Goal: Information Seeking & Learning: Find specific page/section

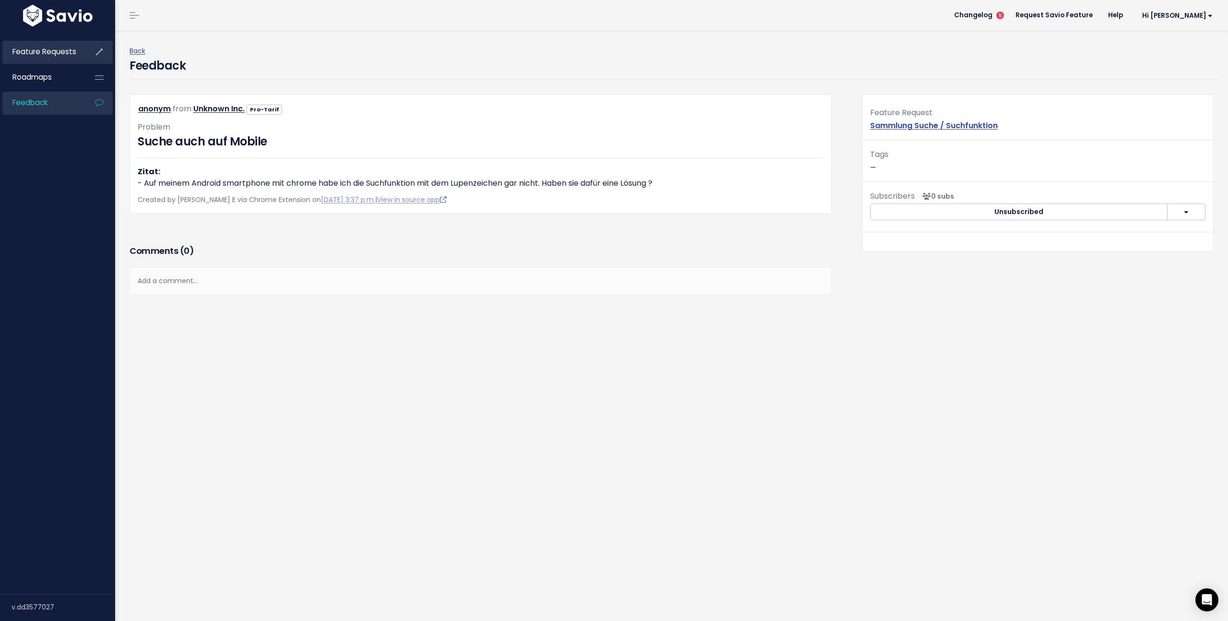
click at [53, 59] on link "Feature Requests" at bounding box center [40, 52] width 77 height 22
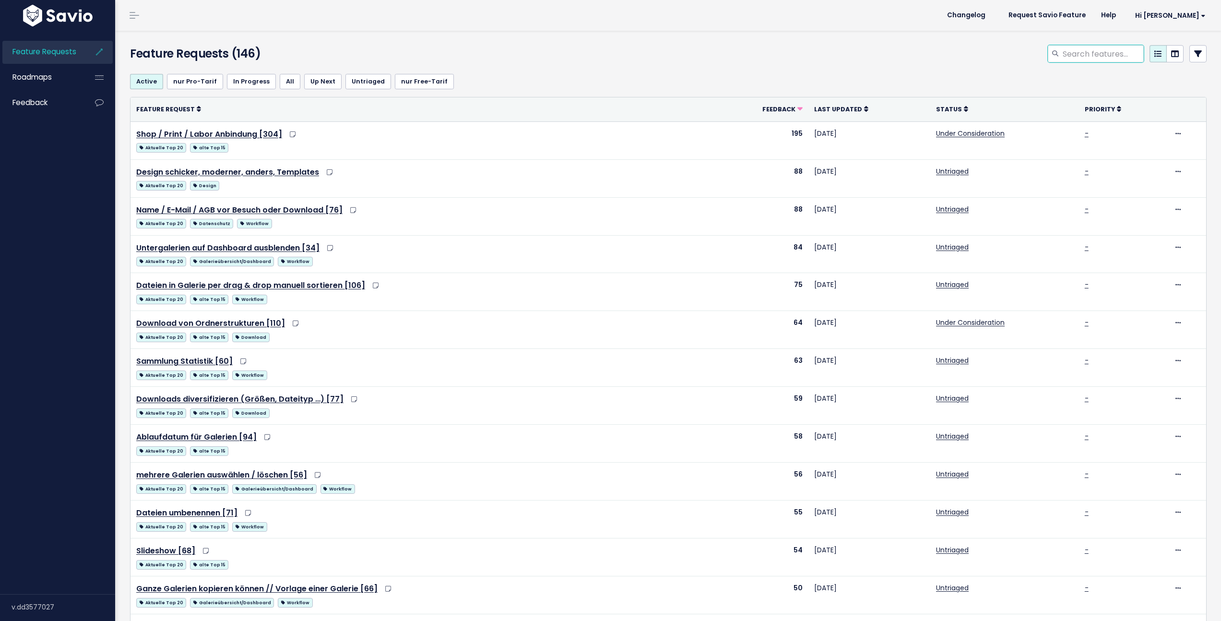
drag, startPoint x: 1107, startPoint y: 56, endPoint x: 1113, endPoint y: 55, distance: 5.3
click at [1107, 55] on input "search" at bounding box center [1103, 53] width 82 height 17
type input "download"
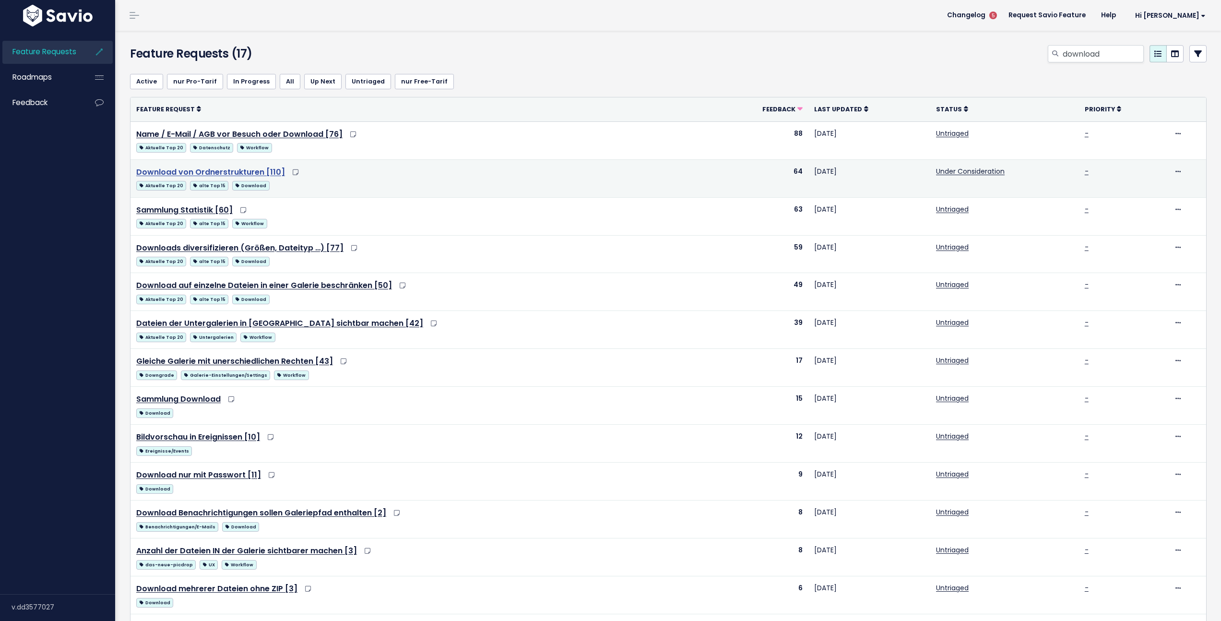
click at [233, 175] on link "Download von Ordnerstrukturen [110]" at bounding box center [210, 171] width 149 height 11
